Goal: Task Accomplishment & Management: Complete application form

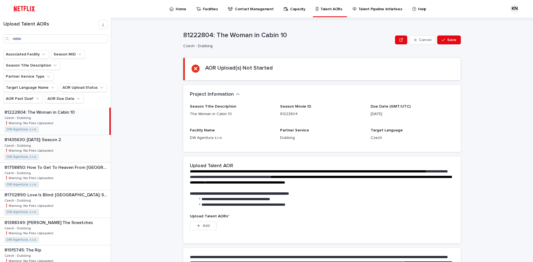
click at [55, 136] on p "81435630: [DATE]: Season 2" at bounding box center [33, 139] width 58 height 6
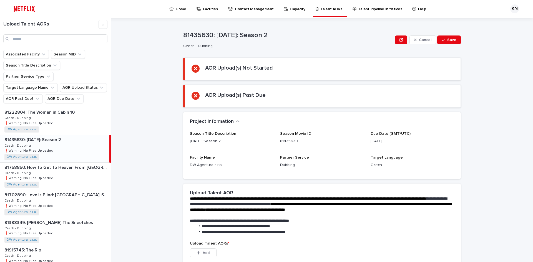
drag, startPoint x: 402, startPoint y: 142, endPoint x: 335, endPoint y: 141, distance: 66.1
click at [335, 141] on div "Season Title Description [DATE]: Season 2 Season Movie ID 81435630 Due Date (GM…" at bounding box center [322, 152] width 264 height 41
click at [385, 138] on div "[DATE]" at bounding box center [413, 140] width 84 height 7
drag, startPoint x: 413, startPoint y: 157, endPoint x: 236, endPoint y: 149, distance: 176.8
click at [236, 149] on div "Season Title Description [DATE]: Season 2 Season Movie ID 81435630 Due Date (GM…" at bounding box center [322, 152] width 264 height 41
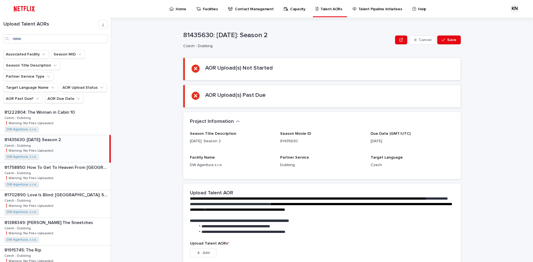
click at [258, 141] on p "[DATE]: Season 2" at bounding box center [232, 142] width 84 height 6
drag, startPoint x: 413, startPoint y: 147, endPoint x: 322, endPoint y: 140, distance: 91.3
click at [322, 140] on div "Season Title Description [DATE]: Season 2 Season Movie ID 81435630 Due Date (GM…" at bounding box center [322, 152] width 264 height 41
click at [395, 143] on p "[DATE]" at bounding box center [413, 142] width 84 height 6
drag, startPoint x: 393, startPoint y: 142, endPoint x: 368, endPoint y: 143, distance: 25.9
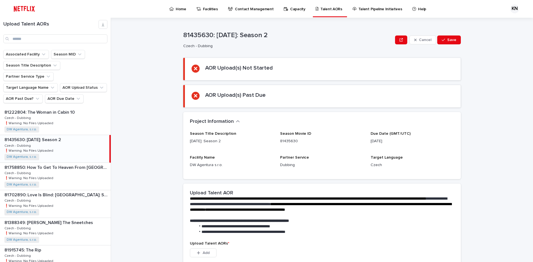
click at [368, 143] on div "Season Title Description [DATE]: Season 2 Season Movie ID 81435630 Due Date (GM…" at bounding box center [322, 152] width 264 height 41
click at [393, 142] on p "[DATE]" at bounding box center [413, 142] width 84 height 6
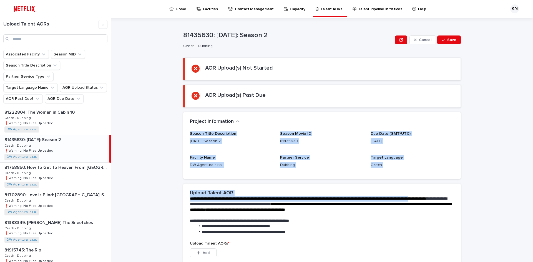
drag, startPoint x: 529, startPoint y: 126, endPoint x: 531, endPoint y: 196, distance: 69.7
click at [531, 196] on div "**********" at bounding box center [325, 140] width 415 height 245
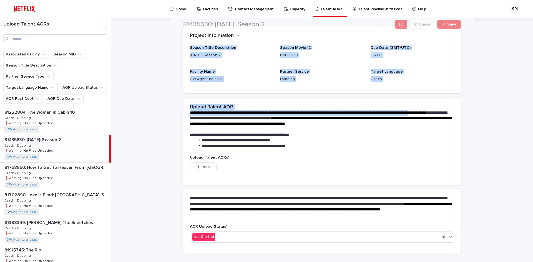
scroll to position [89, 0]
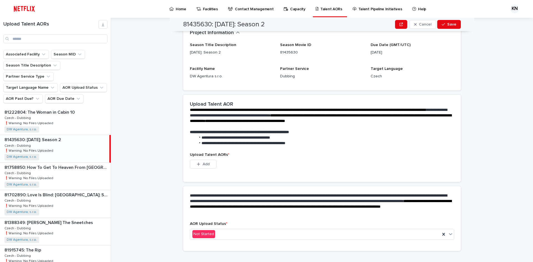
click at [350, 146] on li "**********" at bounding box center [324, 144] width 256 height 6
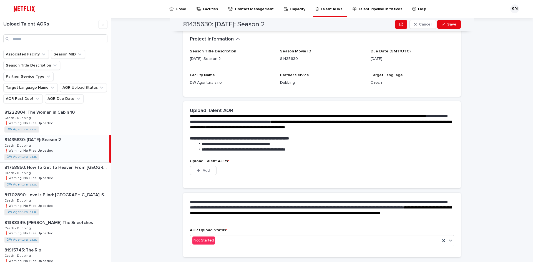
scroll to position [70, 0]
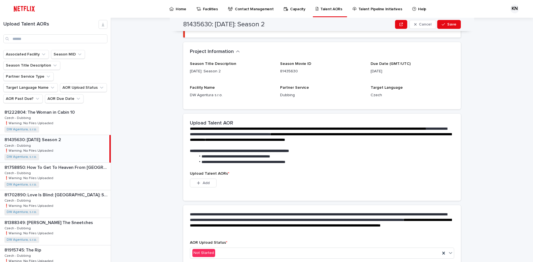
click at [517, 7] on div "KN" at bounding box center [514, 8] width 9 height 9
click at [517, 7] on div at bounding box center [266, 9] width 533 height 18
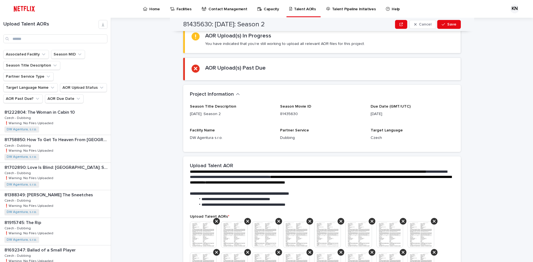
scroll to position [0, 0]
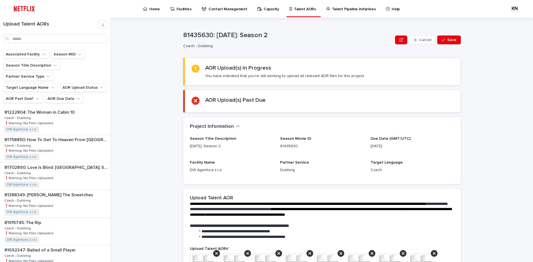
click at [516, 9] on div "KN" at bounding box center [514, 8] width 9 height 9
